Goal: Information Seeking & Learning: Find specific page/section

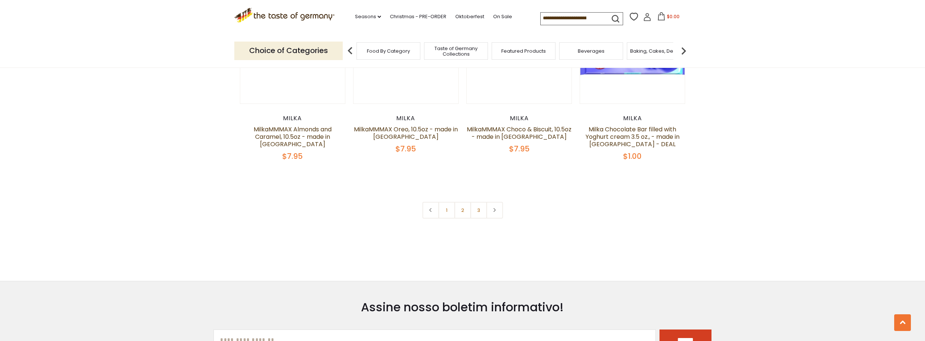
scroll to position [1559, 0]
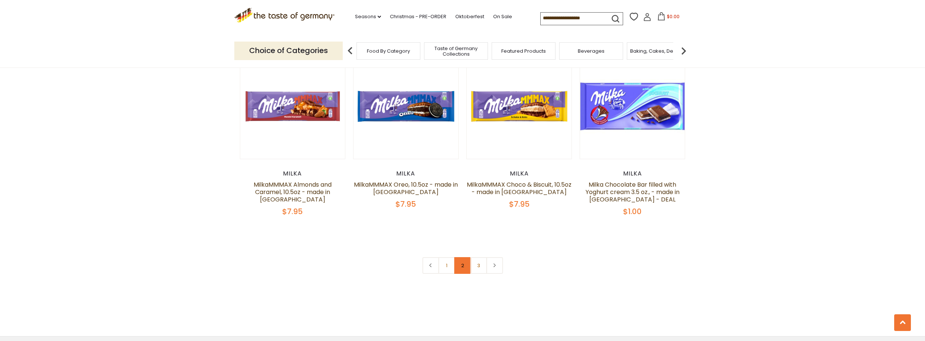
click at [461, 257] on link "2" at bounding box center [462, 265] width 17 height 17
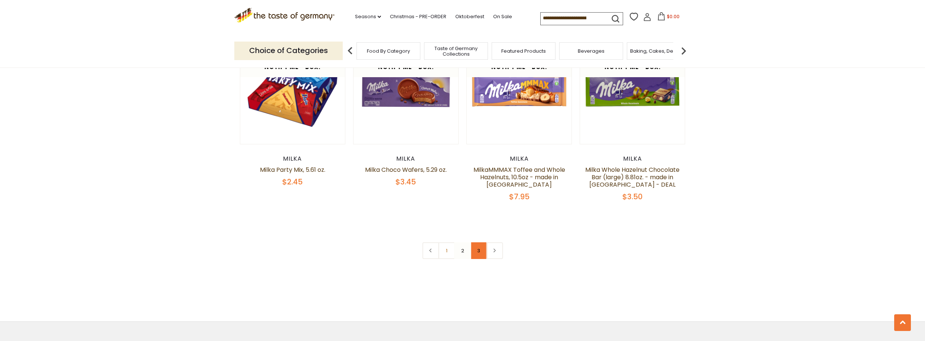
click at [478, 246] on link "3" at bounding box center [478, 250] width 17 height 17
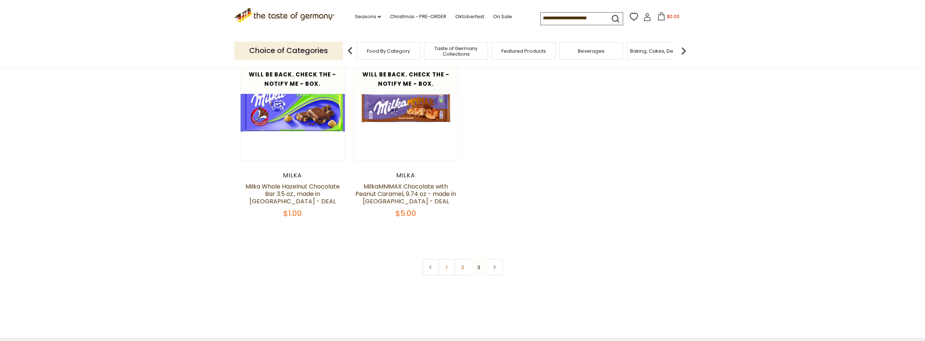
scroll to position [0, 0]
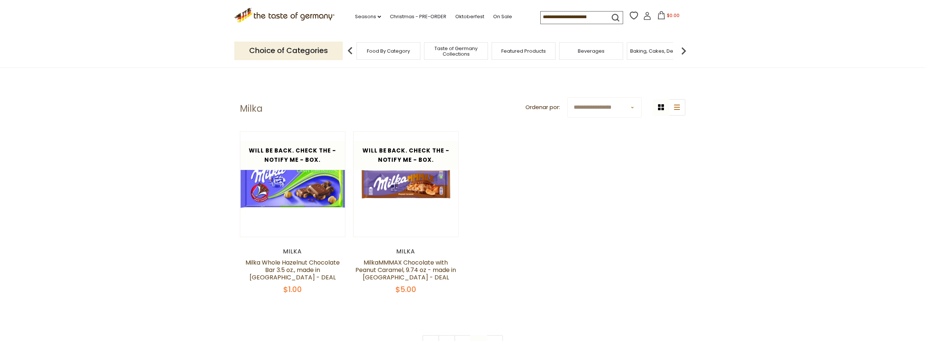
click at [576, 14] on input at bounding box center [571, 17] width 63 height 10
click at [574, 15] on input at bounding box center [571, 17] width 63 height 10
click at [557, 25] on div ".st0{fill:#EDD300;} .st1{fill:#D33E21;} .st0{fill:#EDD300;} .st1{fill:#D33E21;}…" at bounding box center [462, 17] width 457 height 34
click at [558, 20] on input at bounding box center [571, 17] width 63 height 10
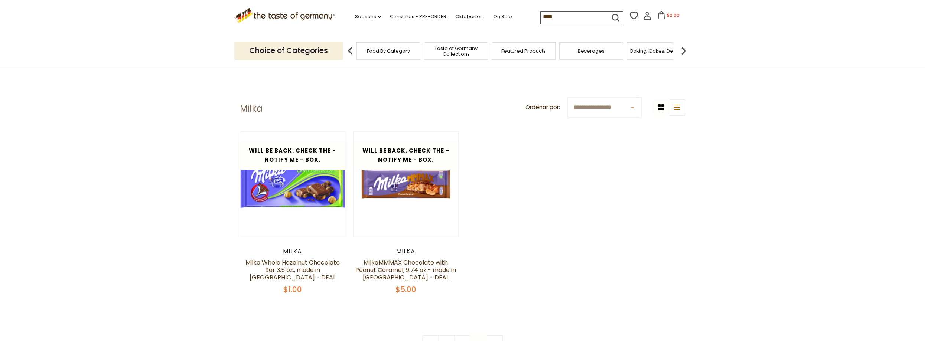
type input "*****"
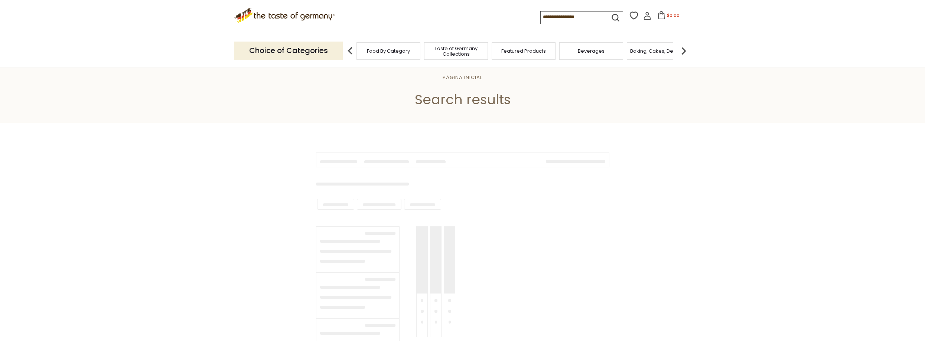
type input "*****"
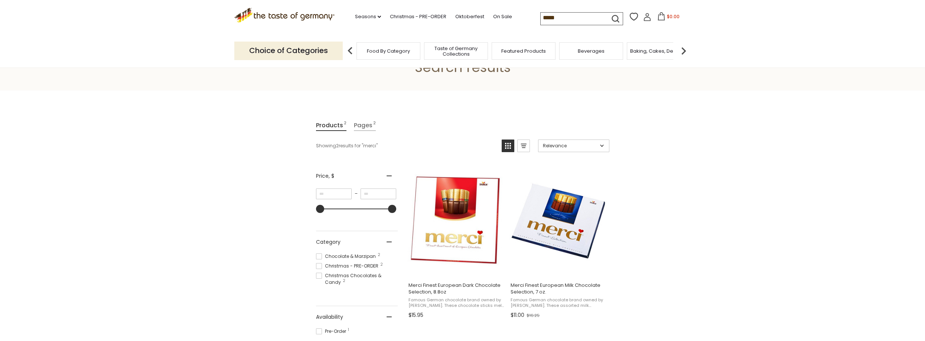
scroll to position [37, 0]
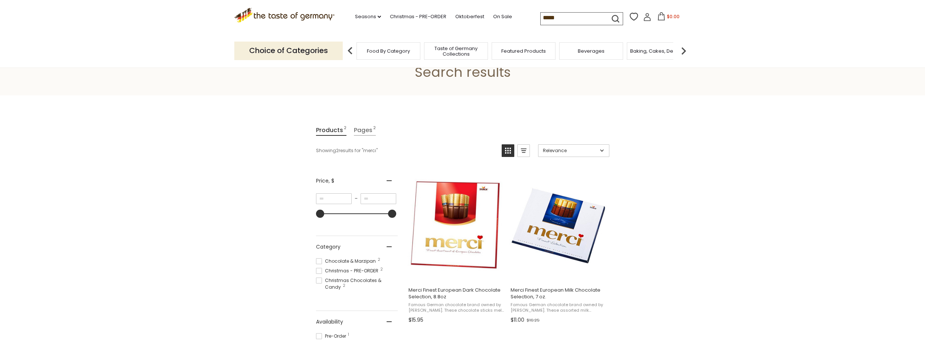
click at [546, 17] on input "*****" at bounding box center [571, 18] width 63 height 10
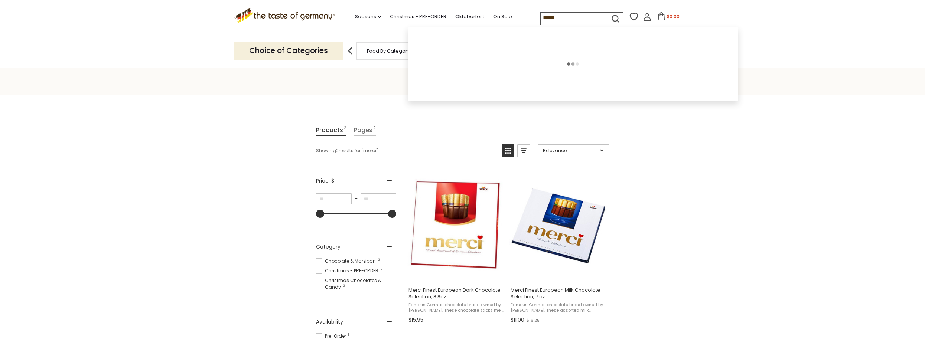
click at [546, 17] on input "*****" at bounding box center [571, 18] width 63 height 10
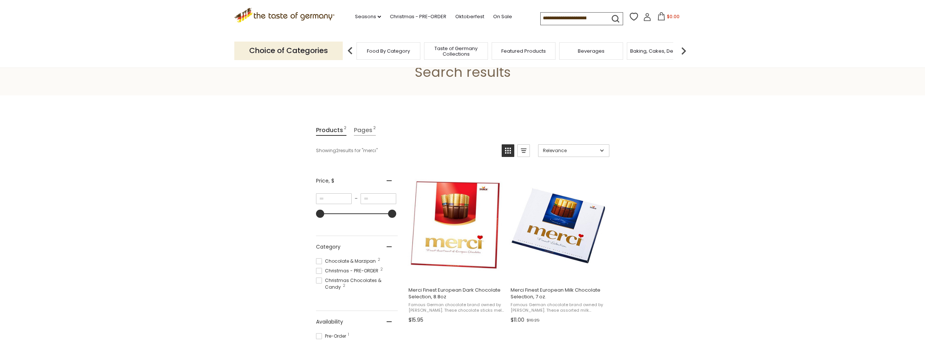
click at [275, 16] on icon ".st0{fill:#EDD300;} .st1{fill:#D33E21;}" at bounding box center [284, 15] width 101 height 15
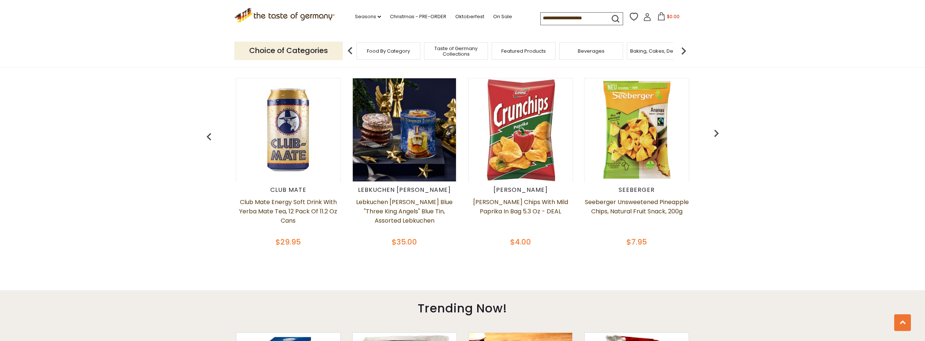
scroll to position [408, 0]
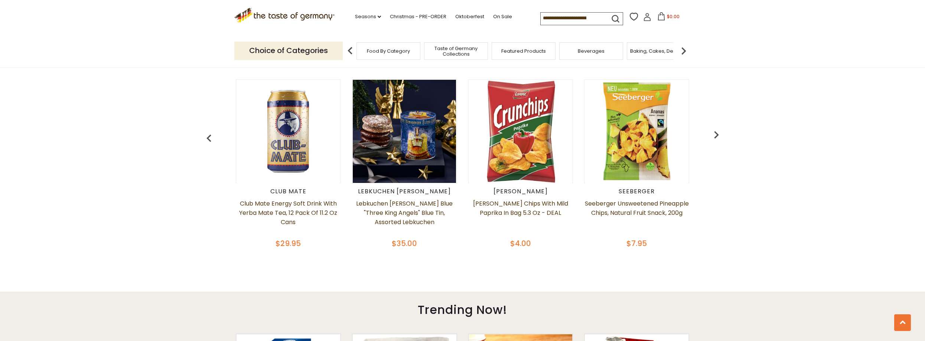
click at [713, 137] on img "button" at bounding box center [716, 134] width 15 height 15
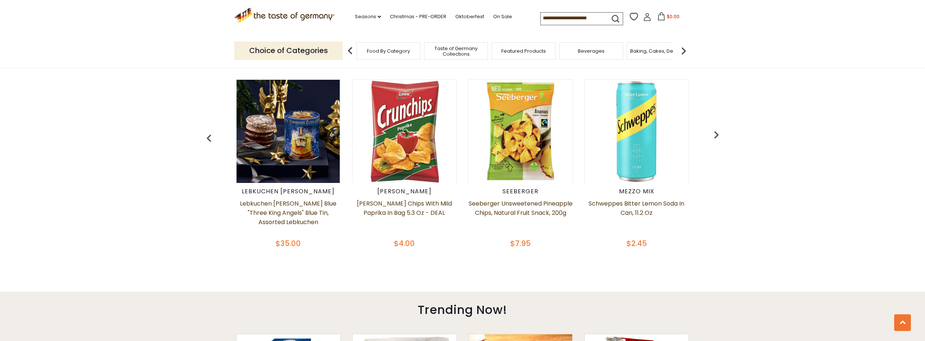
click at [713, 137] on img "button" at bounding box center [716, 134] width 15 height 15
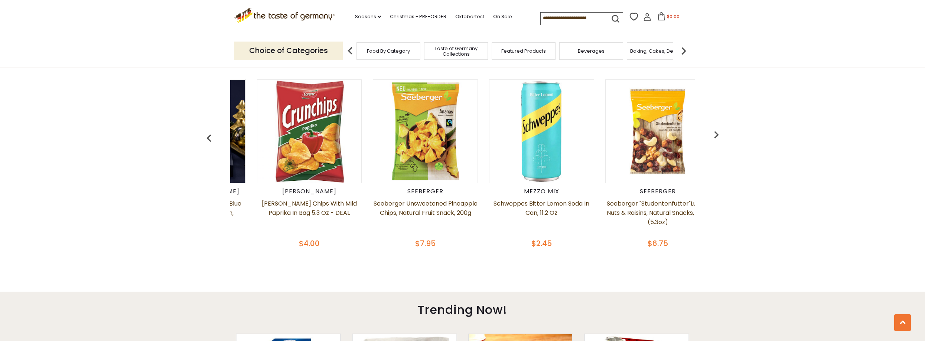
scroll to position [0, 232]
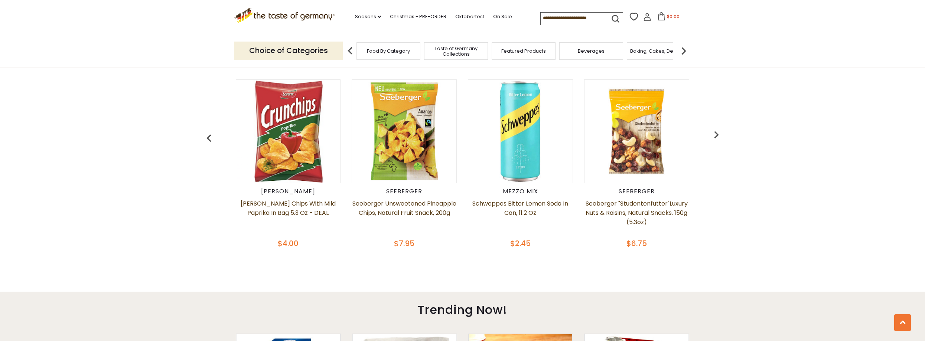
click at [714, 136] on img "button" at bounding box center [716, 134] width 15 height 15
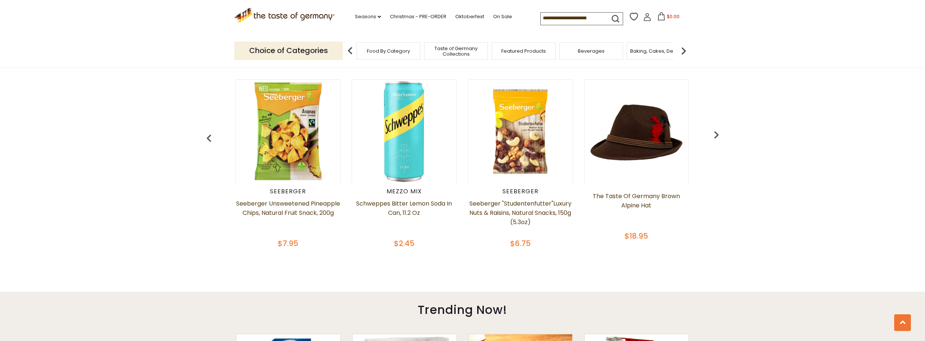
click at [714, 136] on img "button" at bounding box center [716, 134] width 15 height 15
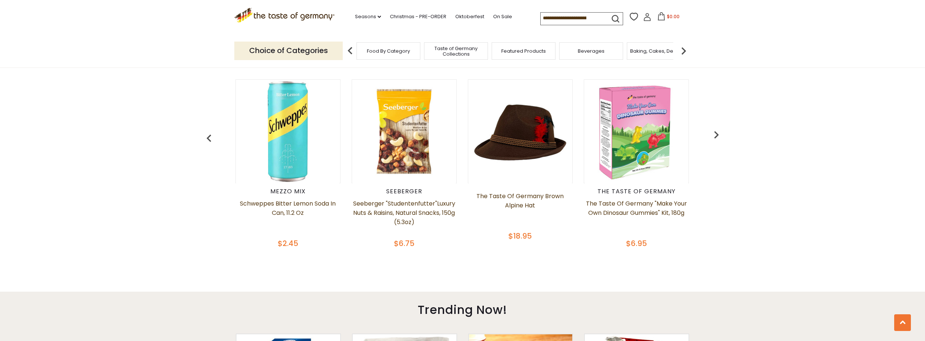
click at [714, 136] on img "button" at bounding box center [716, 134] width 15 height 15
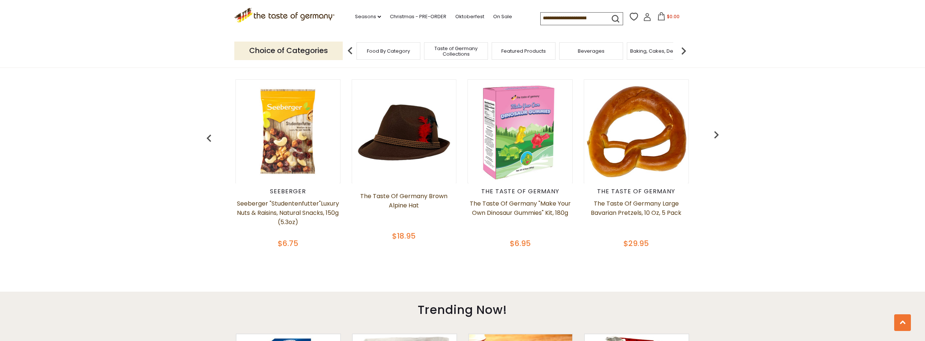
click at [714, 136] on img "button" at bounding box center [716, 134] width 15 height 15
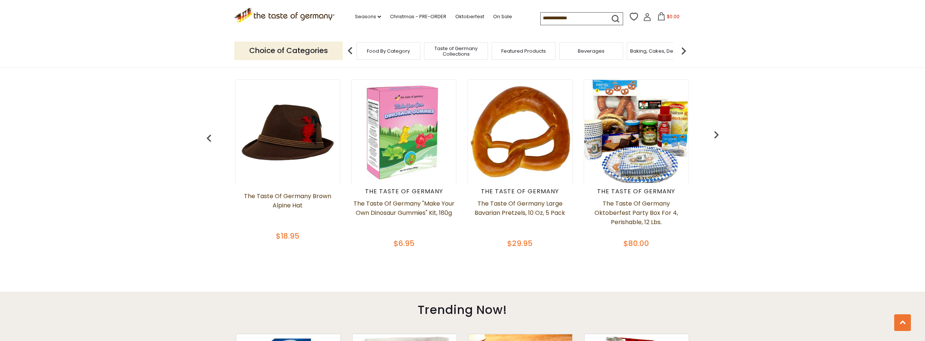
click at [714, 136] on img "button" at bounding box center [716, 134] width 15 height 15
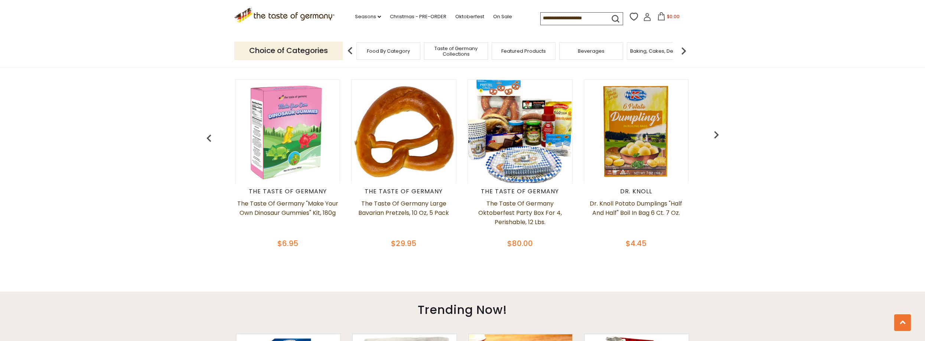
click at [714, 136] on img "button" at bounding box center [716, 134] width 15 height 15
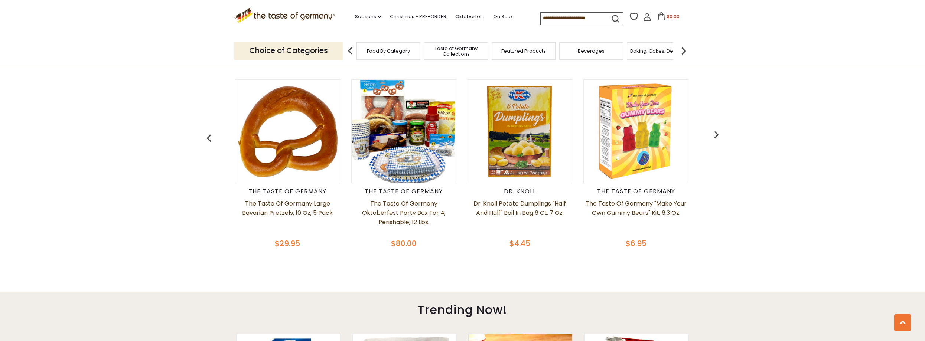
click at [714, 136] on img "button" at bounding box center [716, 134] width 15 height 15
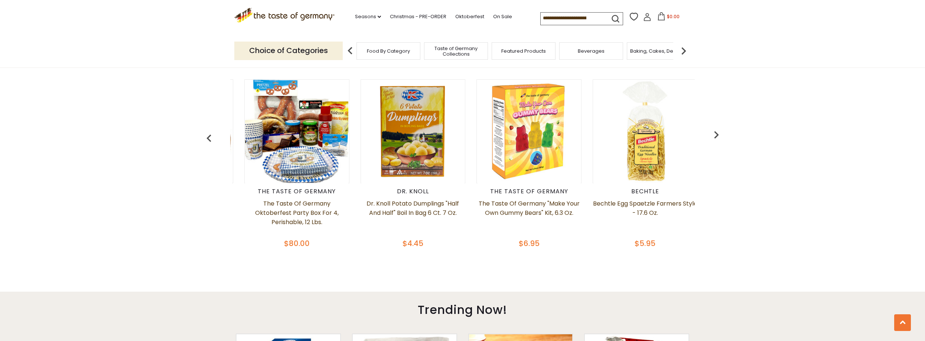
scroll to position [0, 1045]
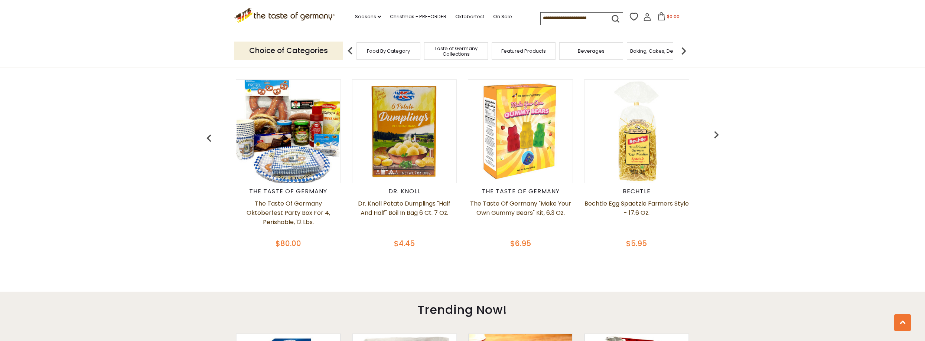
click at [714, 136] on img "button" at bounding box center [716, 134] width 15 height 15
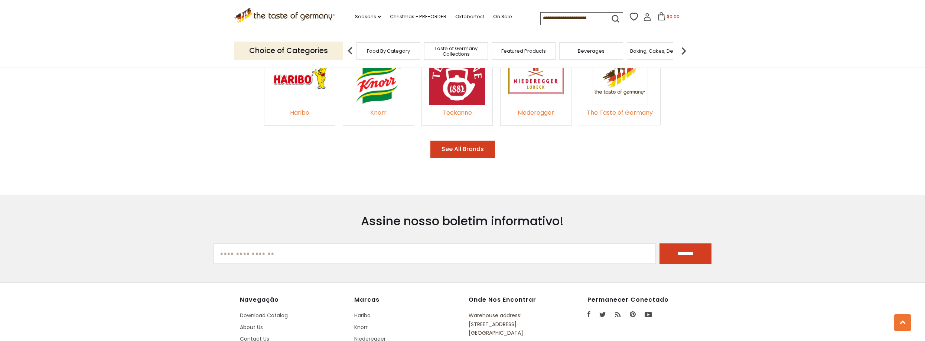
scroll to position [1262, 0]
